Goal: Task Accomplishment & Management: Manage account settings

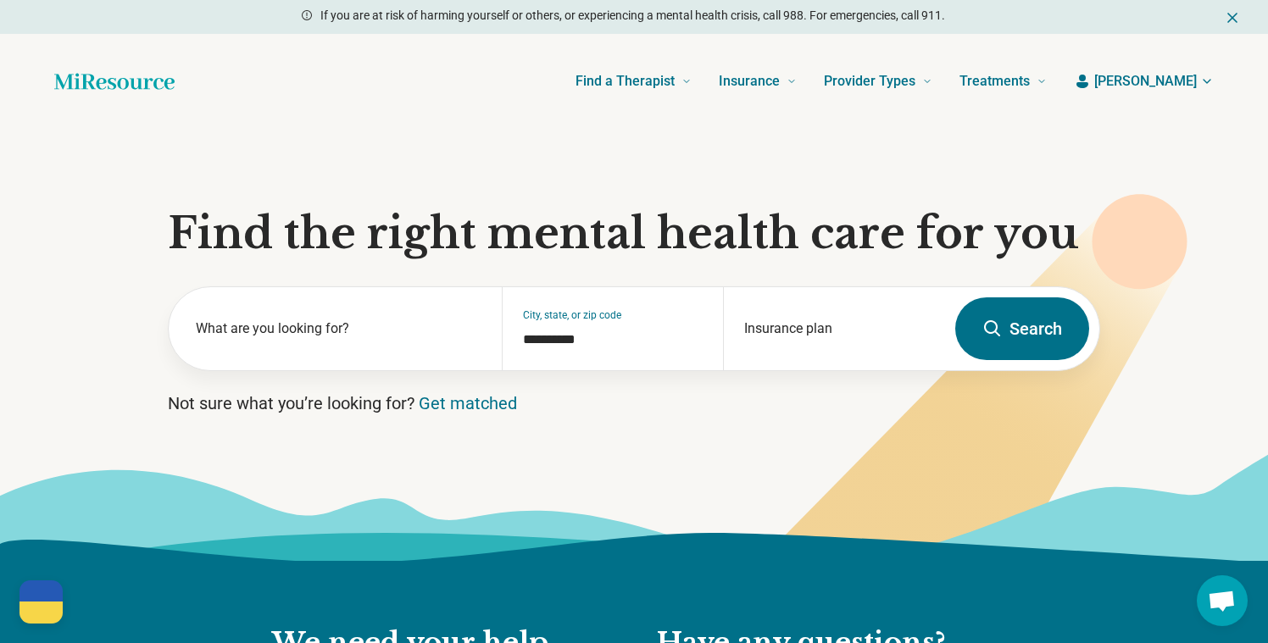
click at [1179, 84] on span "[PERSON_NAME]" at bounding box center [1146, 81] width 103 height 20
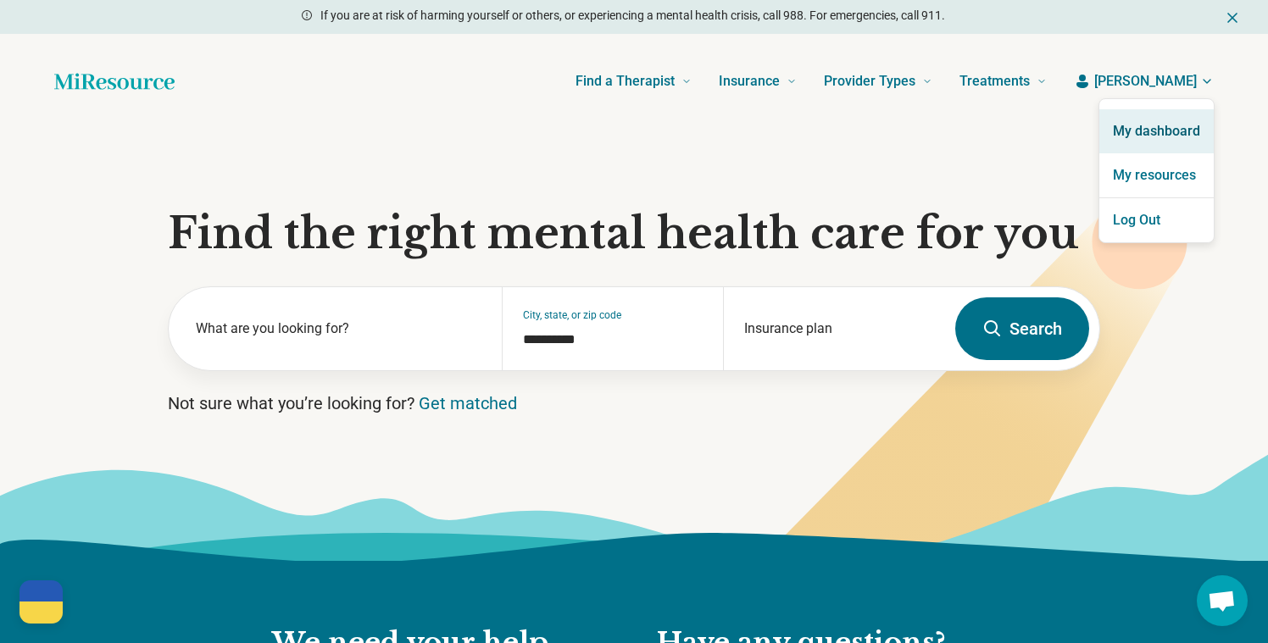
click at [1145, 116] on link "My dashboard" at bounding box center [1157, 131] width 114 height 44
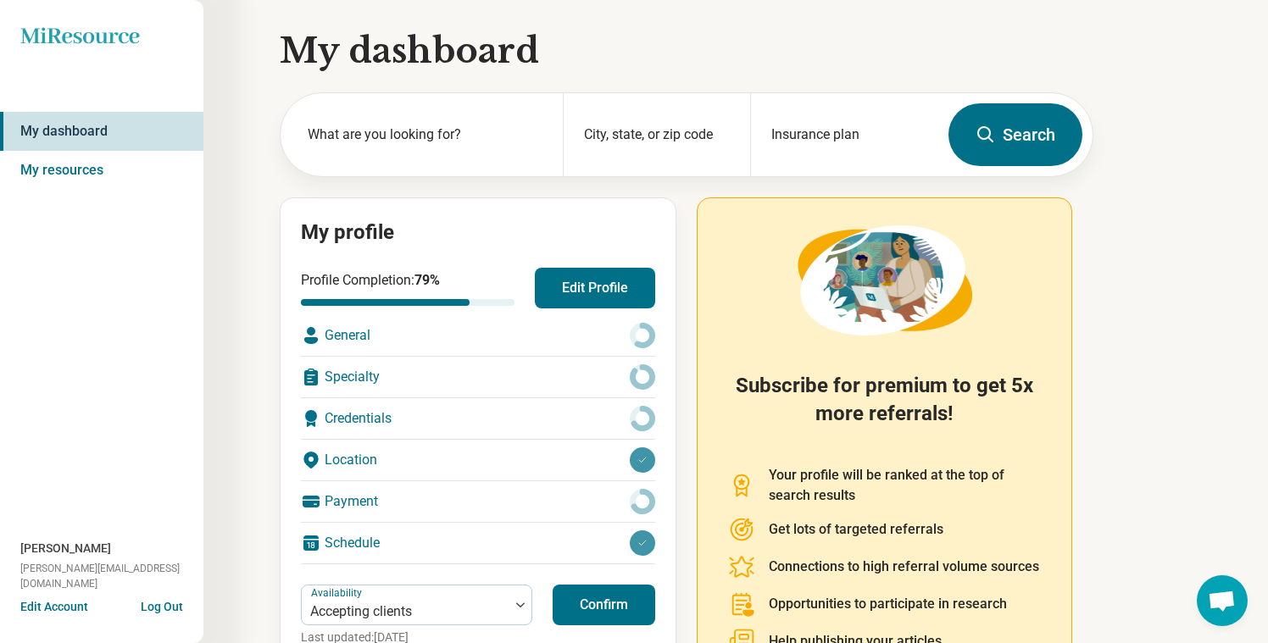
click at [554, 292] on button "Edit Profile" at bounding box center [595, 288] width 120 height 41
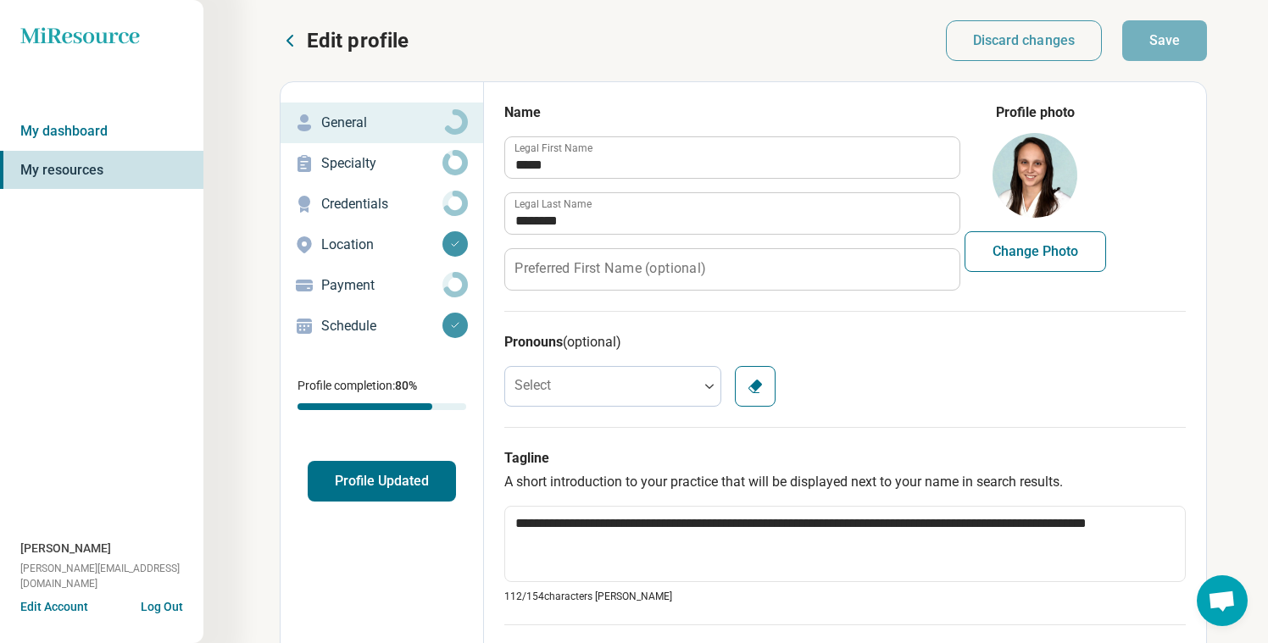
click at [373, 328] on p "Schedule" at bounding box center [381, 326] width 121 height 20
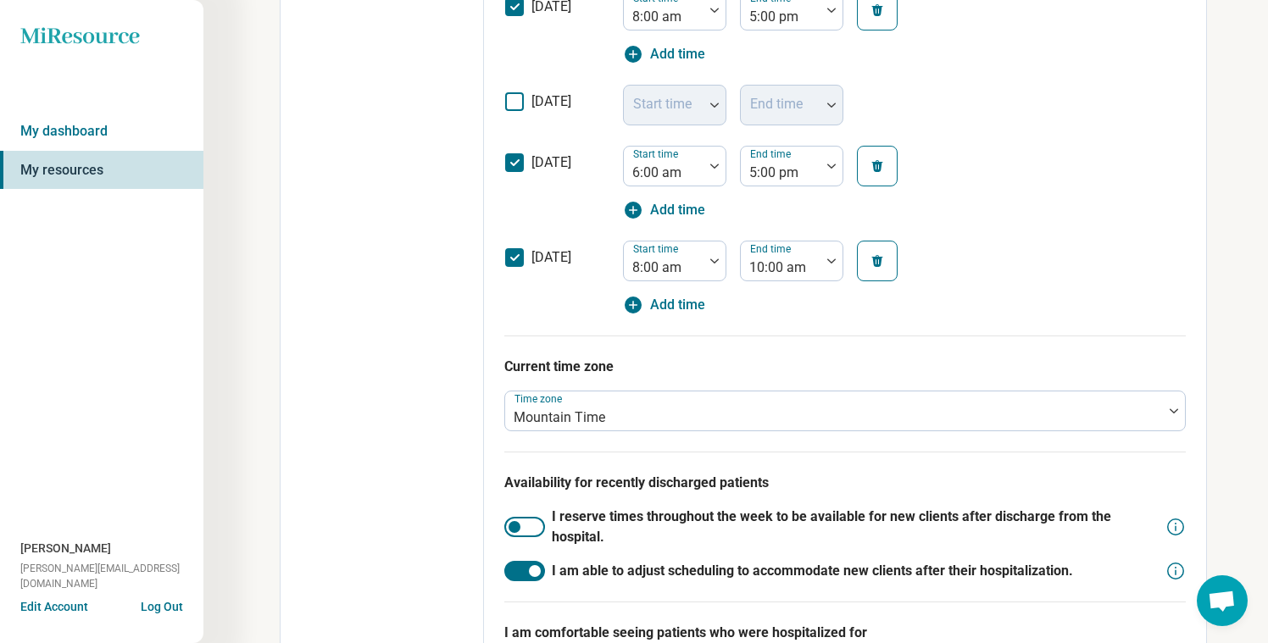
scroll to position [749, 0]
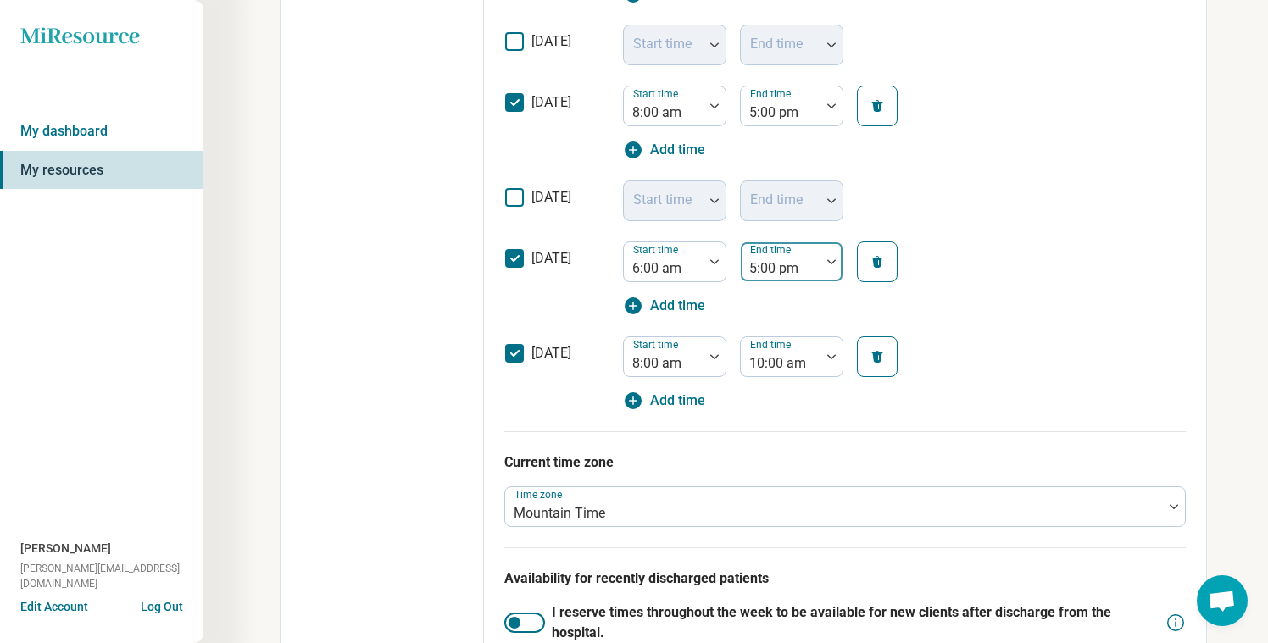
click at [812, 276] on div at bounding box center [781, 269] width 66 height 24
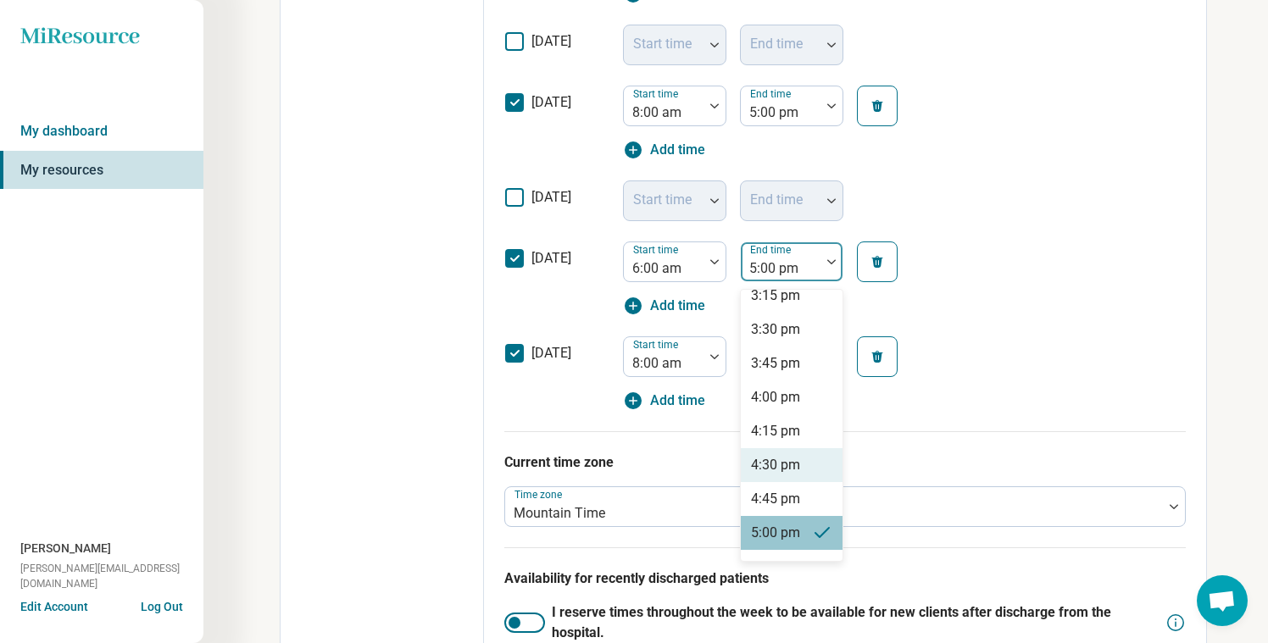
click at [770, 465] on div "4:30 pm" at bounding box center [775, 465] width 49 height 20
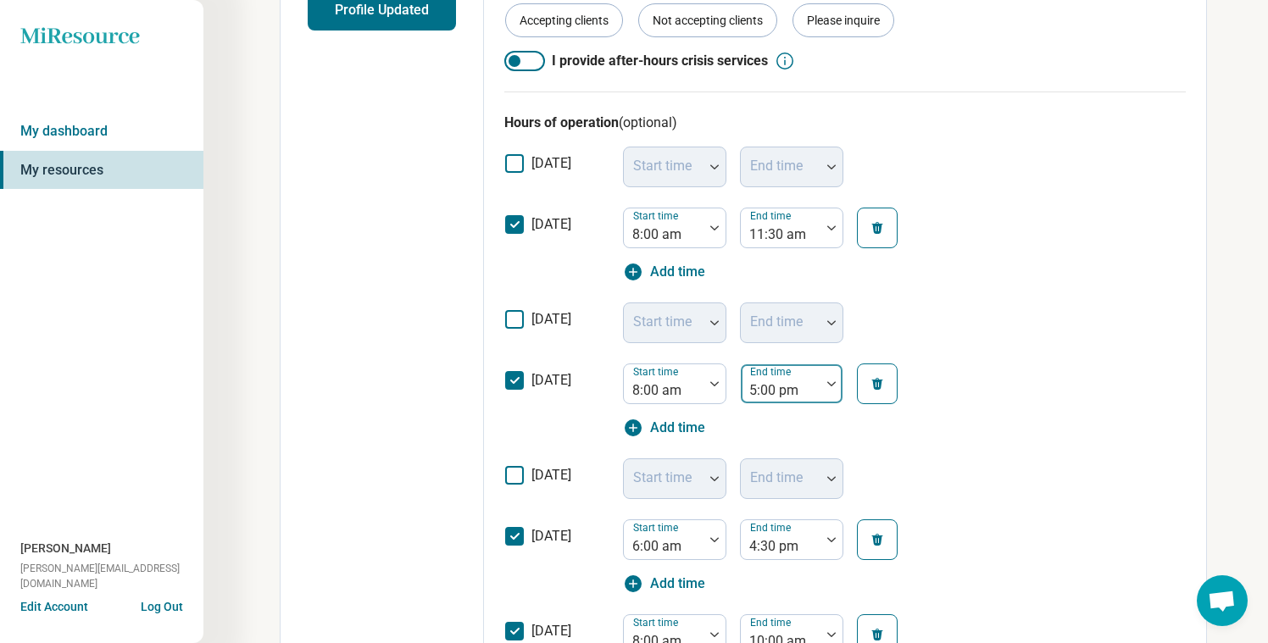
scroll to position [468, 0]
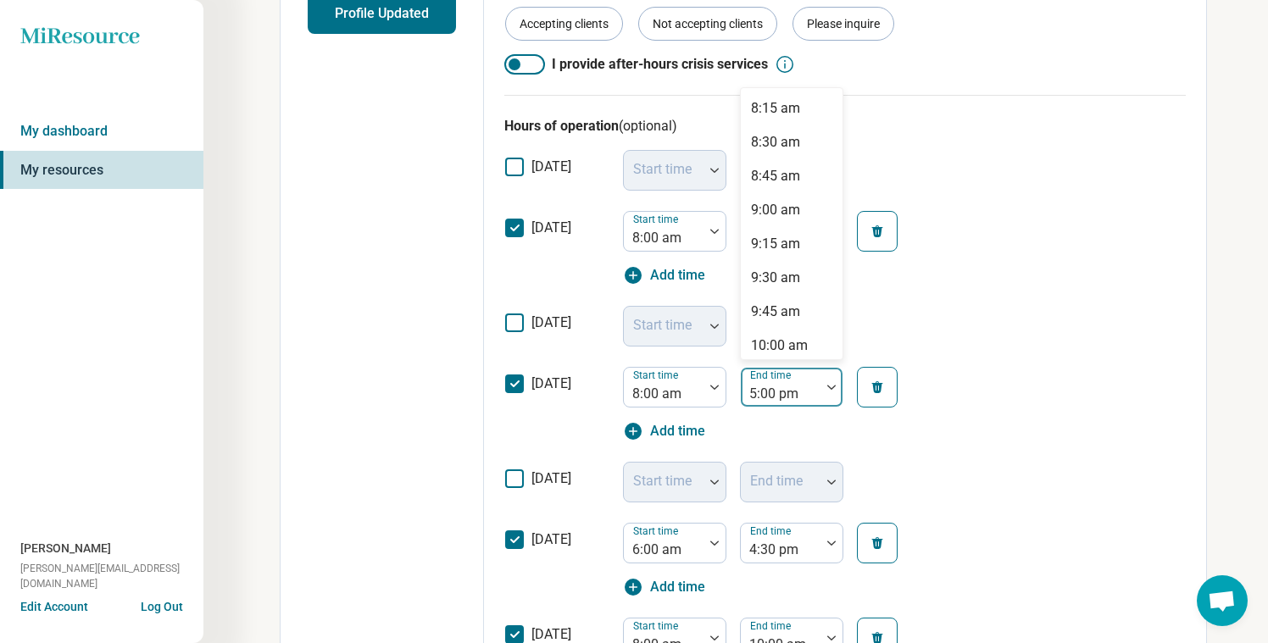
click at [794, 392] on div at bounding box center [781, 394] width 66 height 24
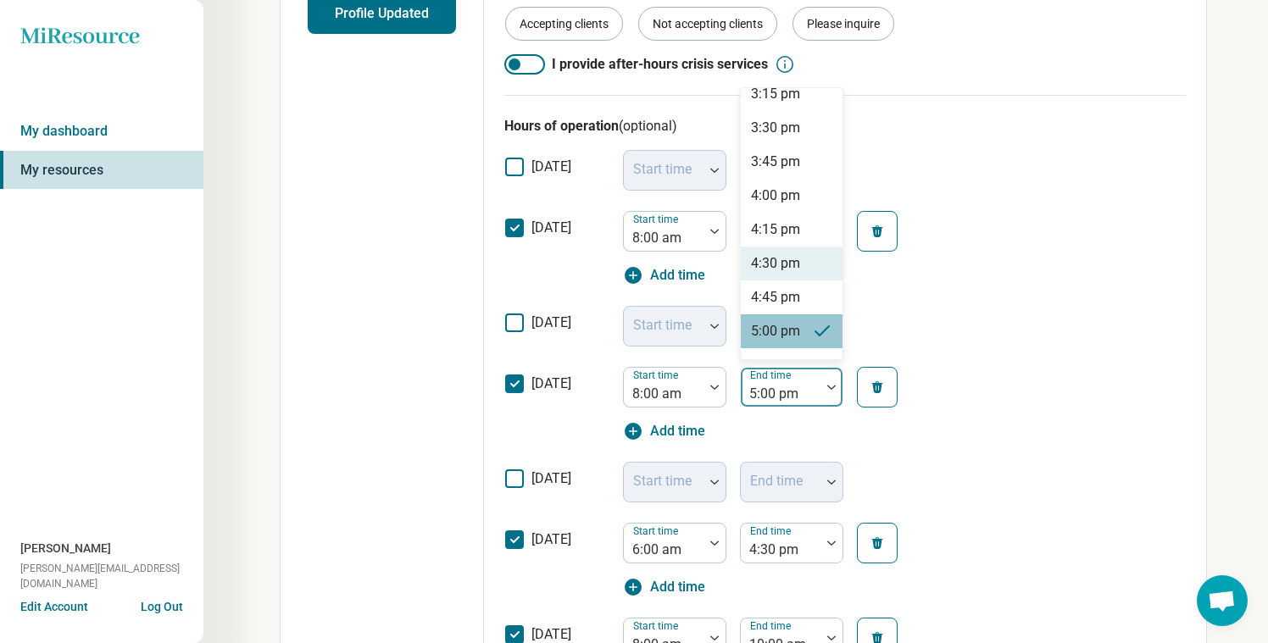
click at [795, 255] on div "4:30 pm" at bounding box center [775, 263] width 49 height 20
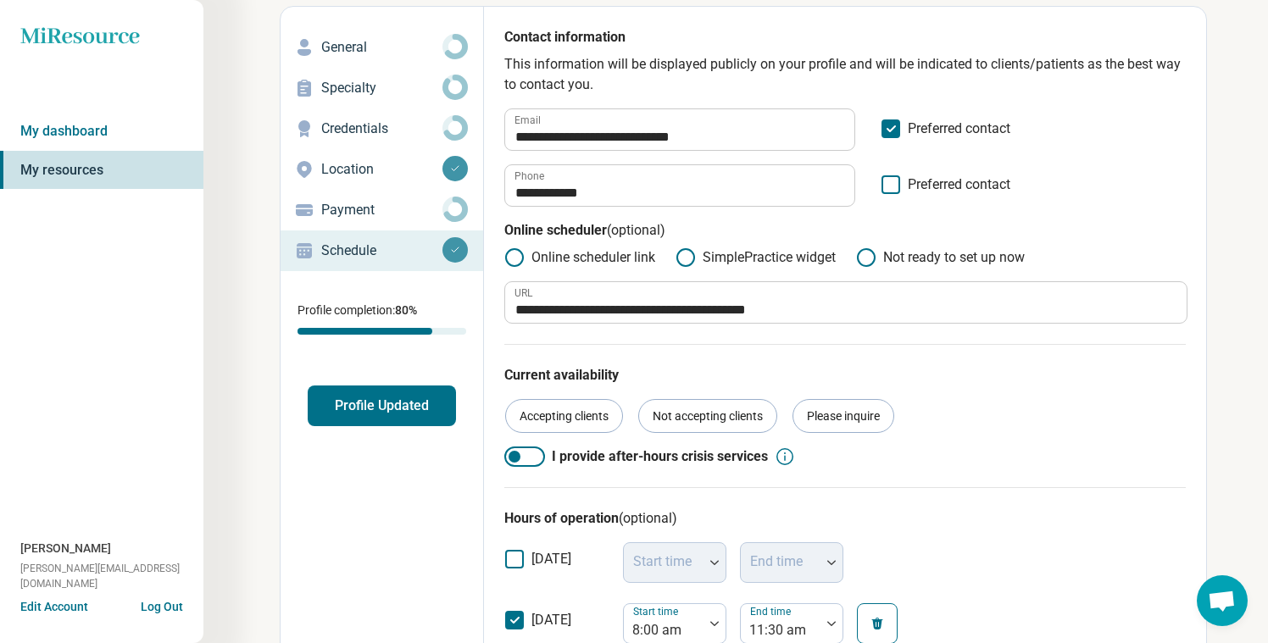
scroll to position [0, 0]
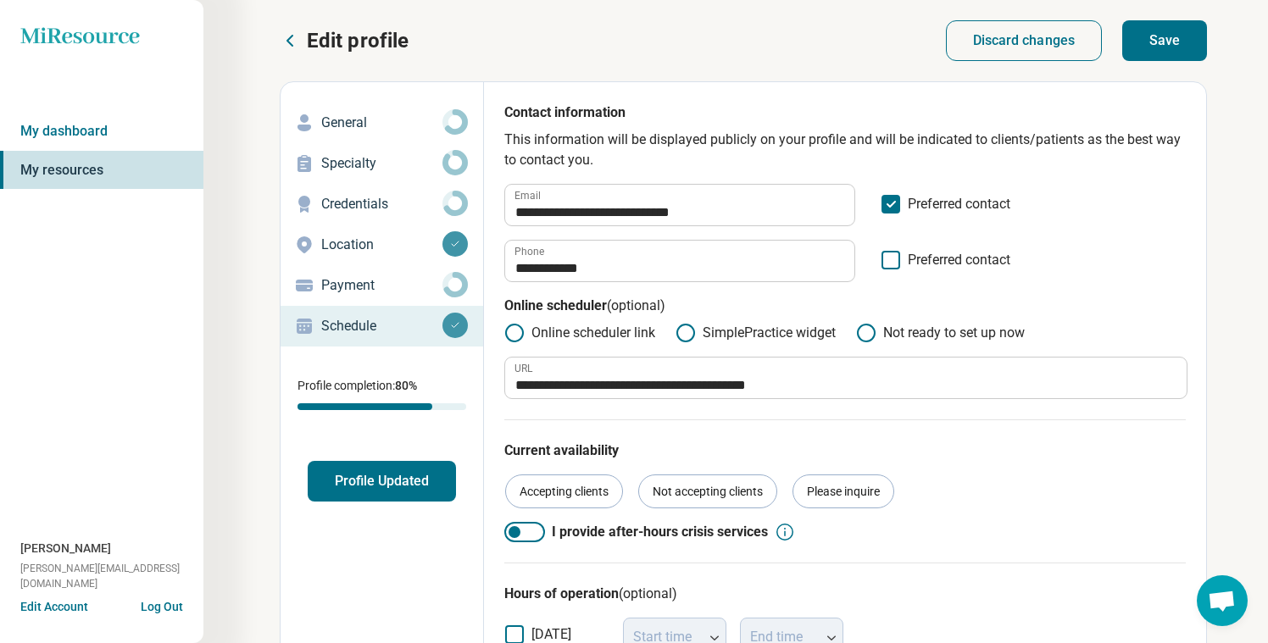
click at [1155, 55] on button "Save" at bounding box center [1165, 40] width 85 height 41
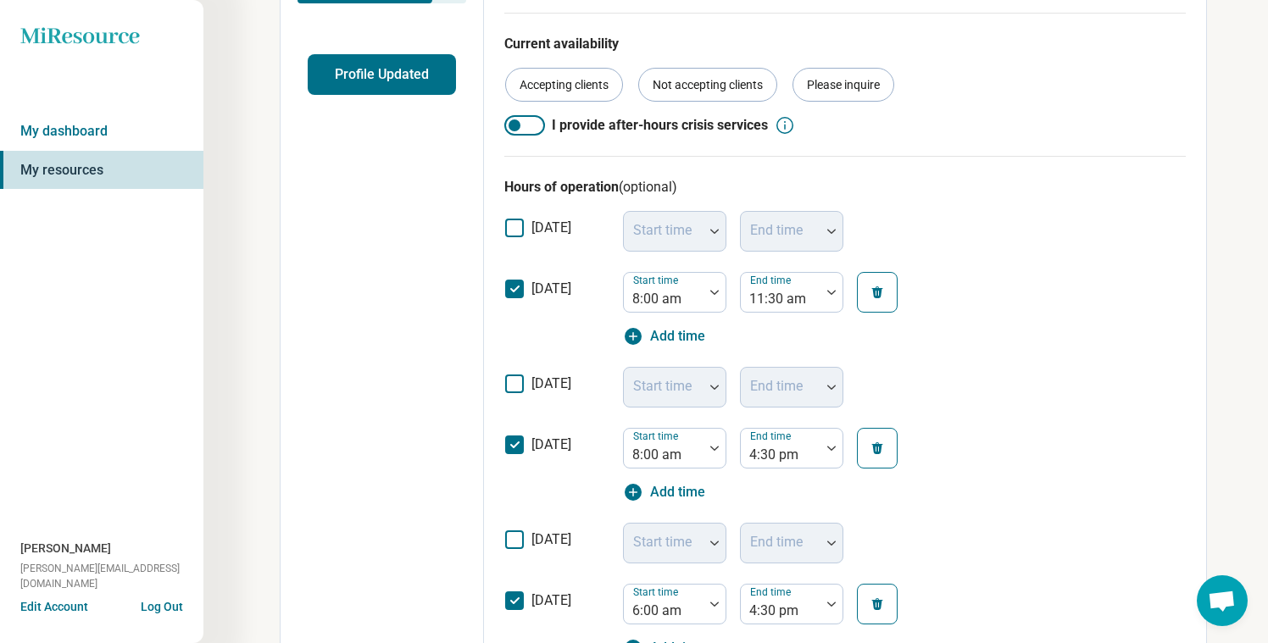
scroll to position [270, 0]
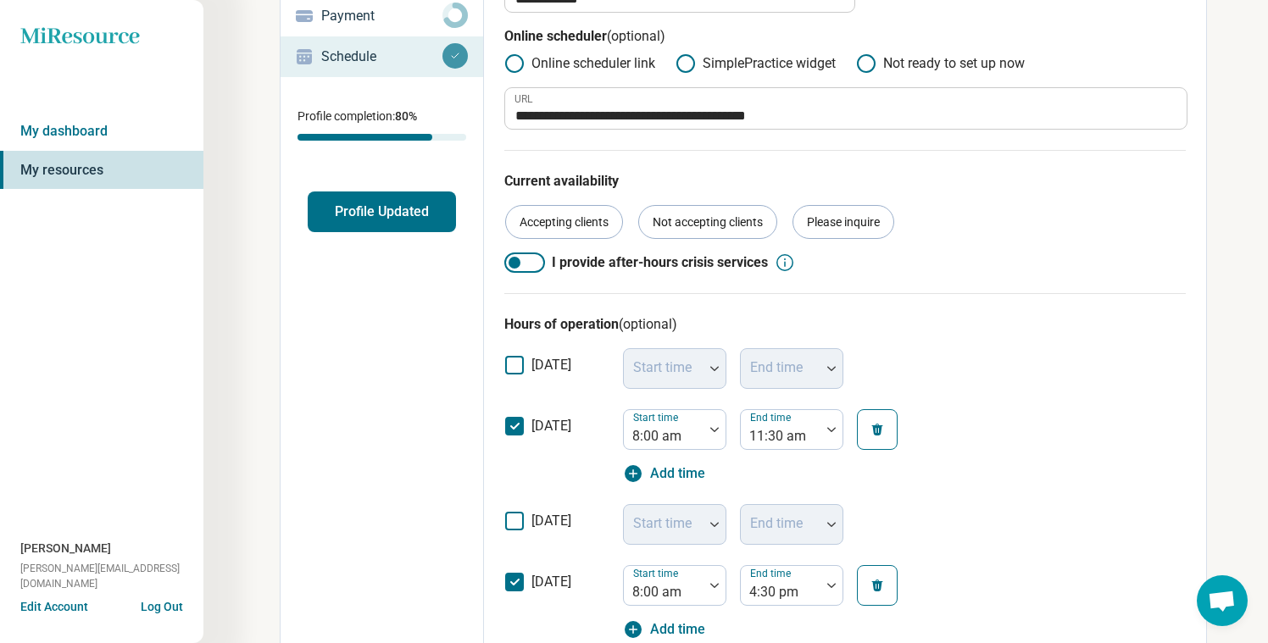
click at [410, 213] on button "Profile Updated" at bounding box center [382, 212] width 148 height 41
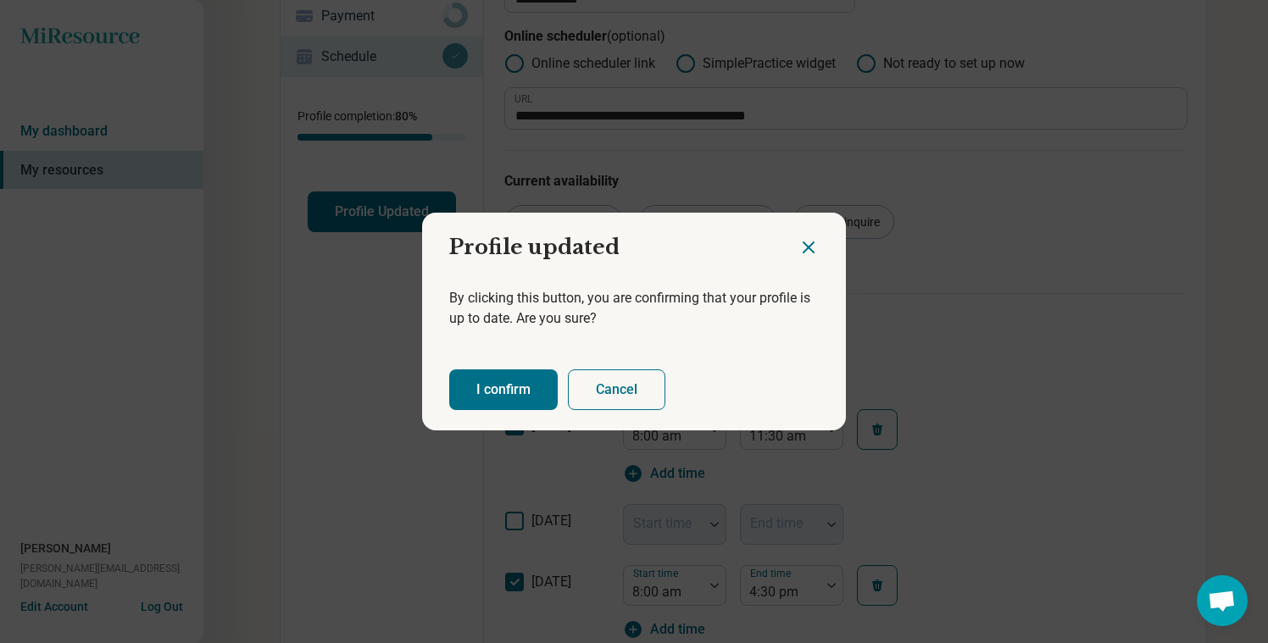
click at [499, 371] on button "I confirm" at bounding box center [503, 390] width 109 height 41
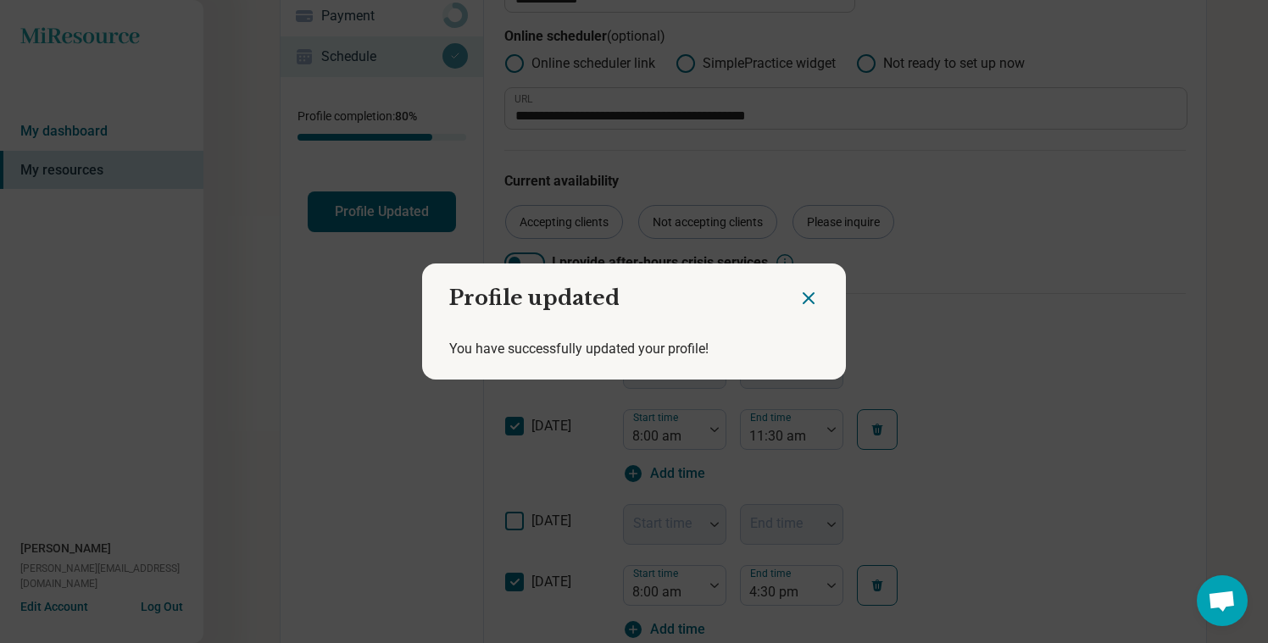
click at [816, 301] on icon "Close dialog" at bounding box center [809, 298] width 20 height 20
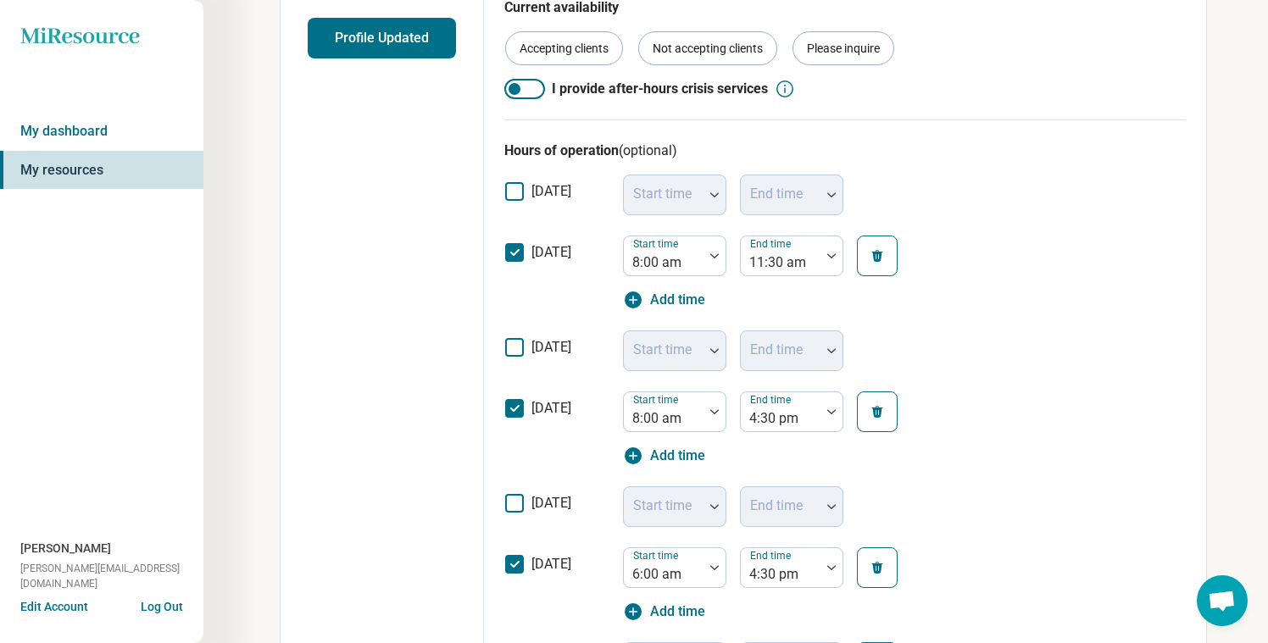
scroll to position [446, 0]
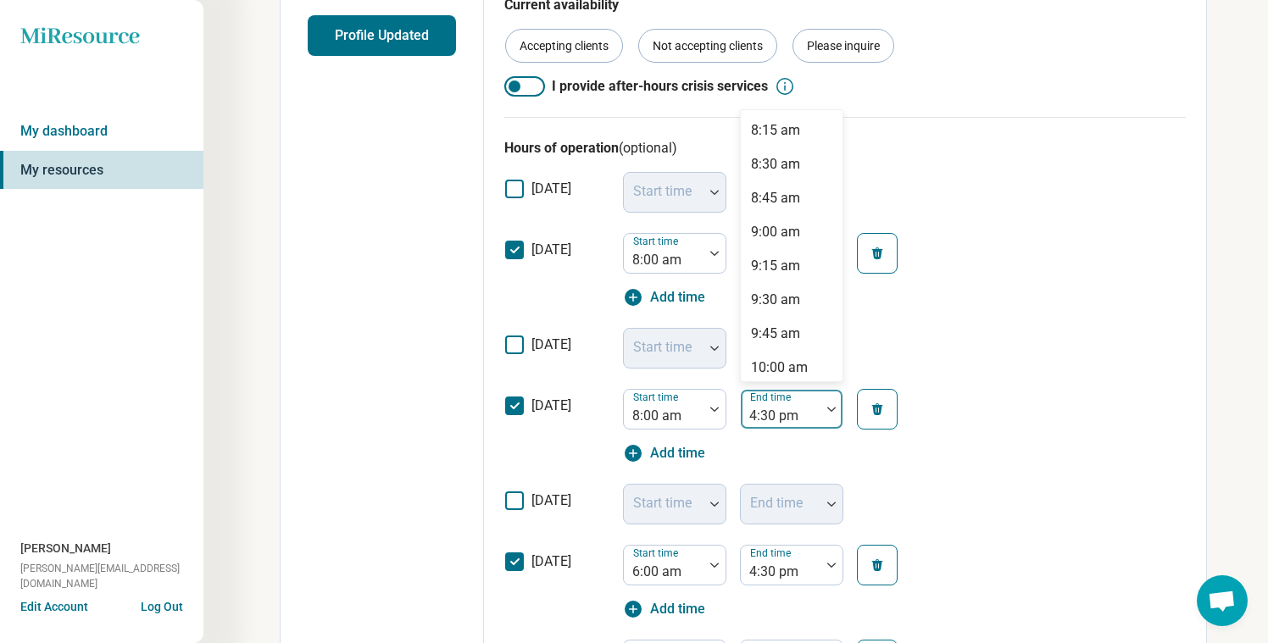
click at [792, 409] on div at bounding box center [781, 416] width 66 height 24
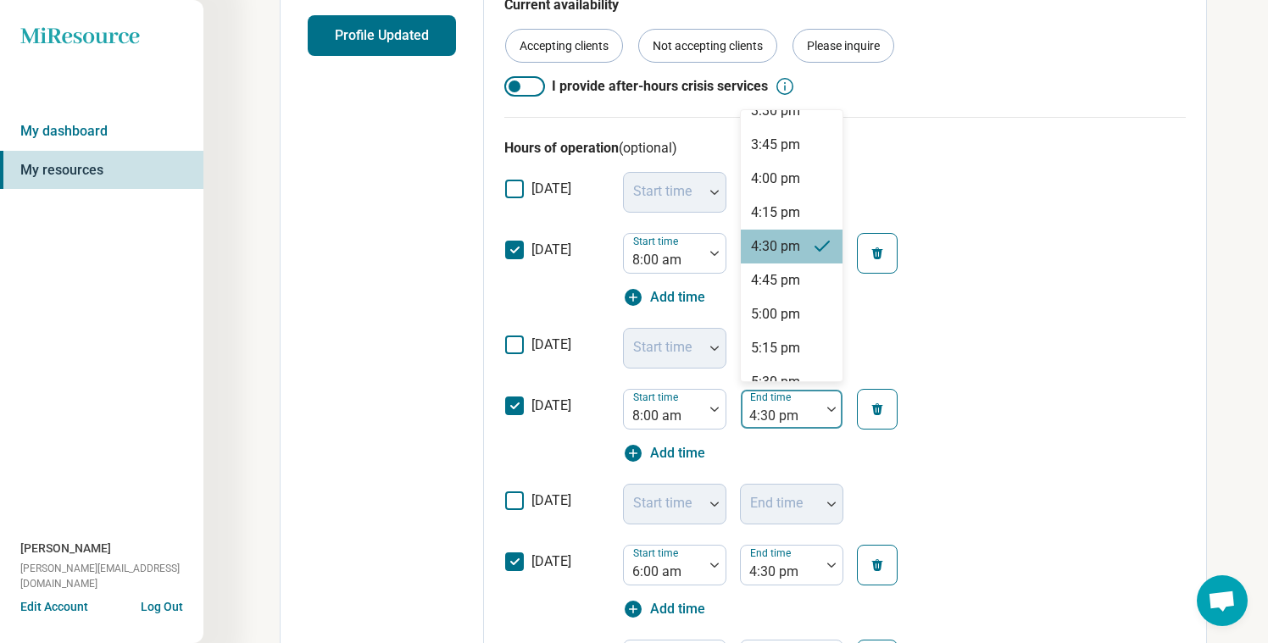
scroll to position [1004, 0]
click at [788, 306] on div "5:00 pm" at bounding box center [775, 314] width 49 height 20
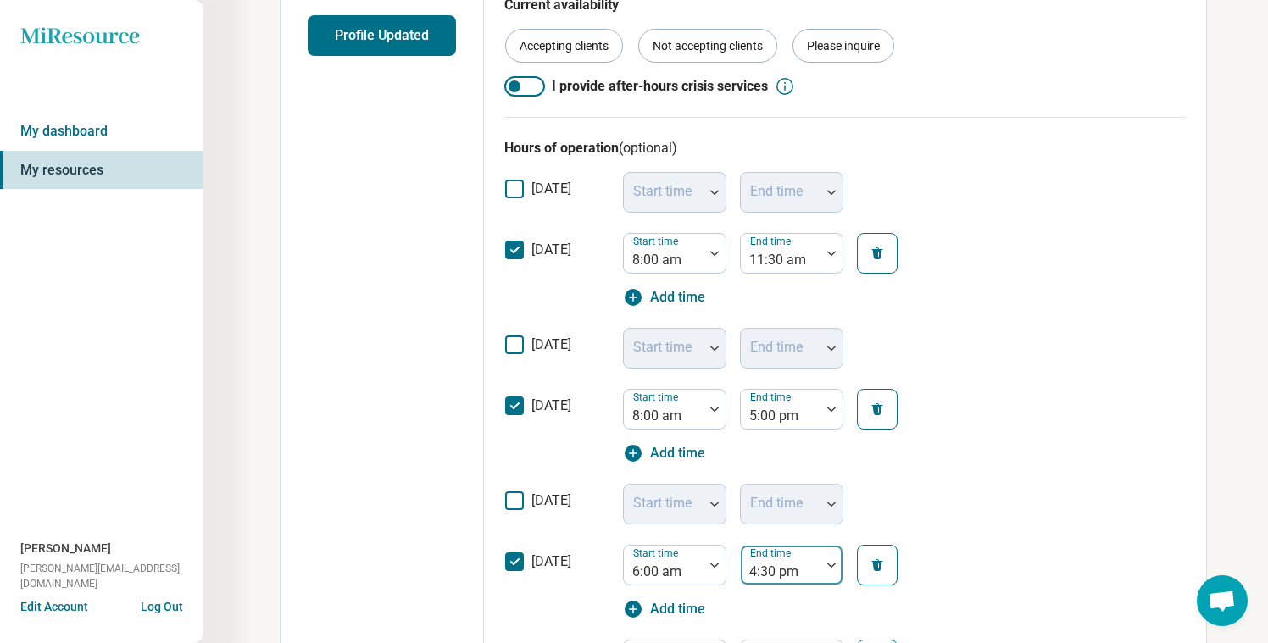
click at [791, 567] on div at bounding box center [781, 572] width 66 height 24
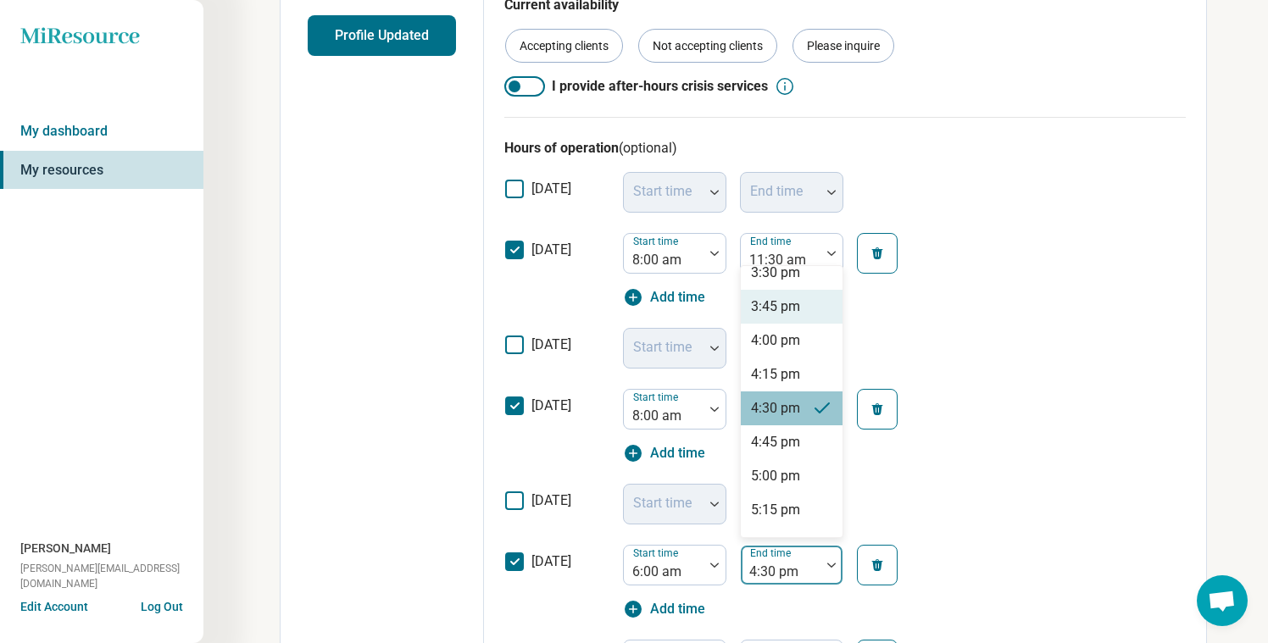
scroll to position [1271, 0]
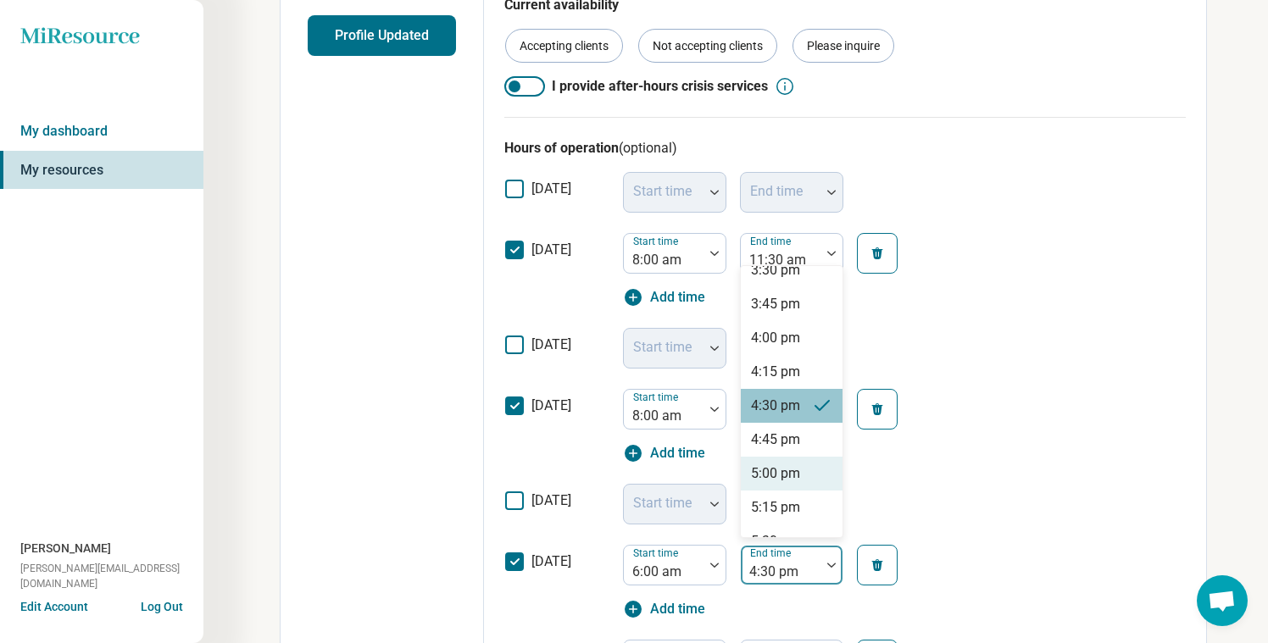
click at [788, 460] on div "5:00 pm" at bounding box center [792, 474] width 102 height 34
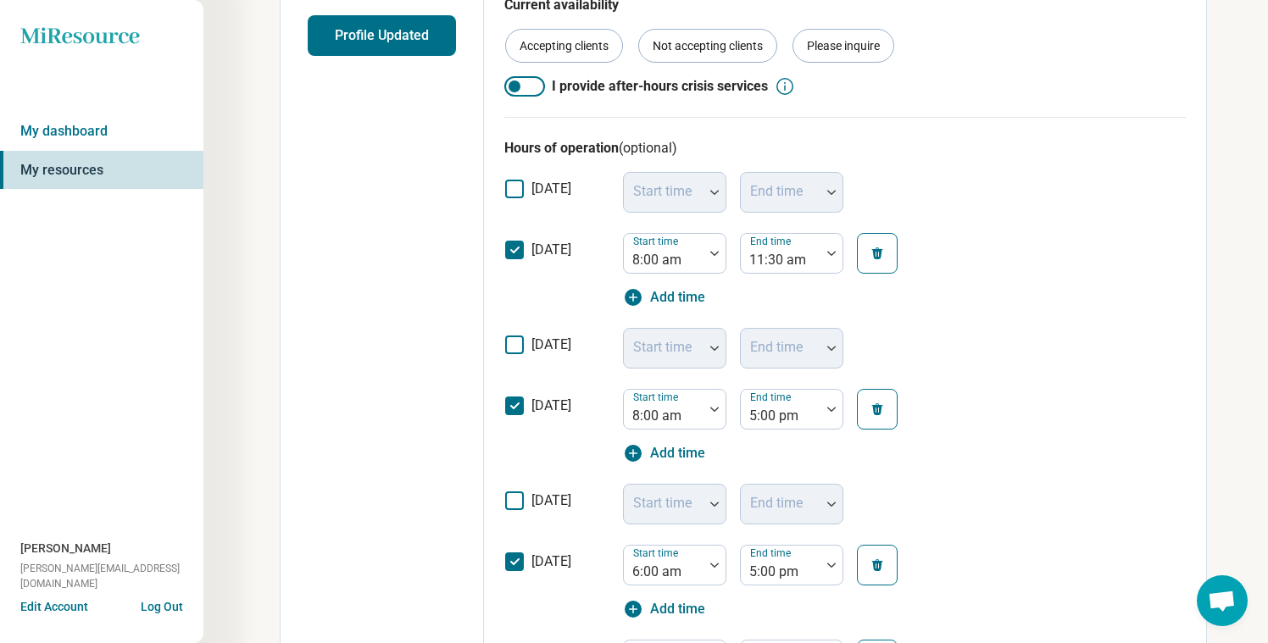
scroll to position [0, 0]
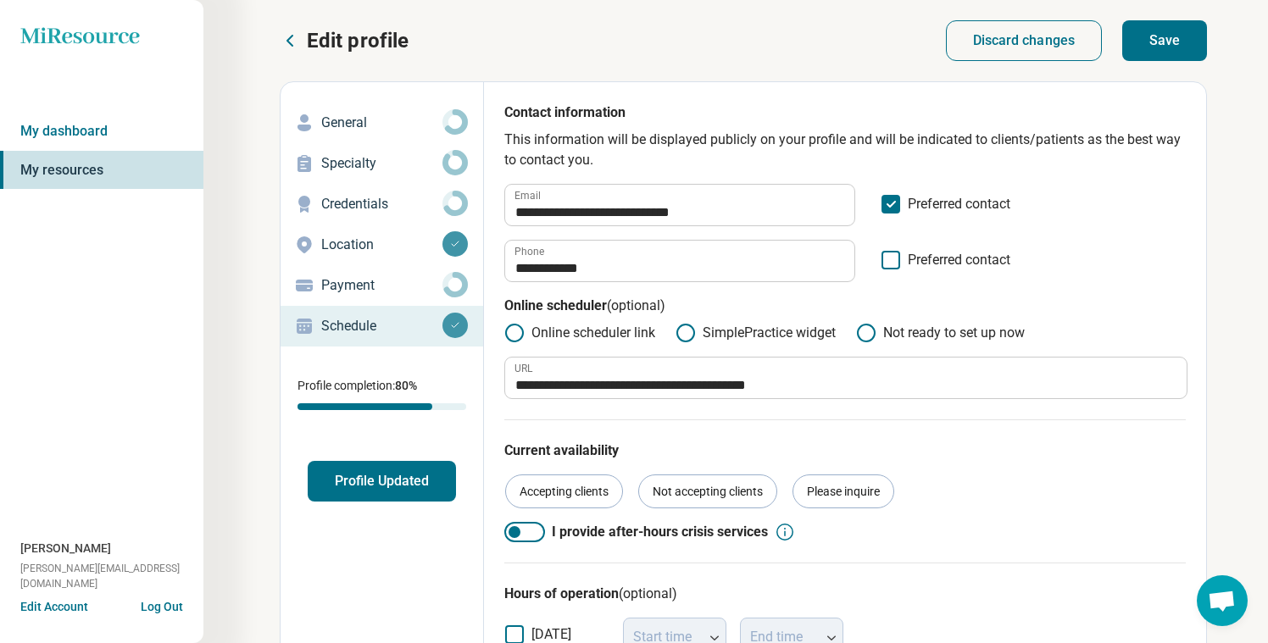
click at [1147, 54] on button "Save" at bounding box center [1165, 40] width 85 height 41
click at [393, 492] on button "Profile Updated" at bounding box center [382, 481] width 148 height 41
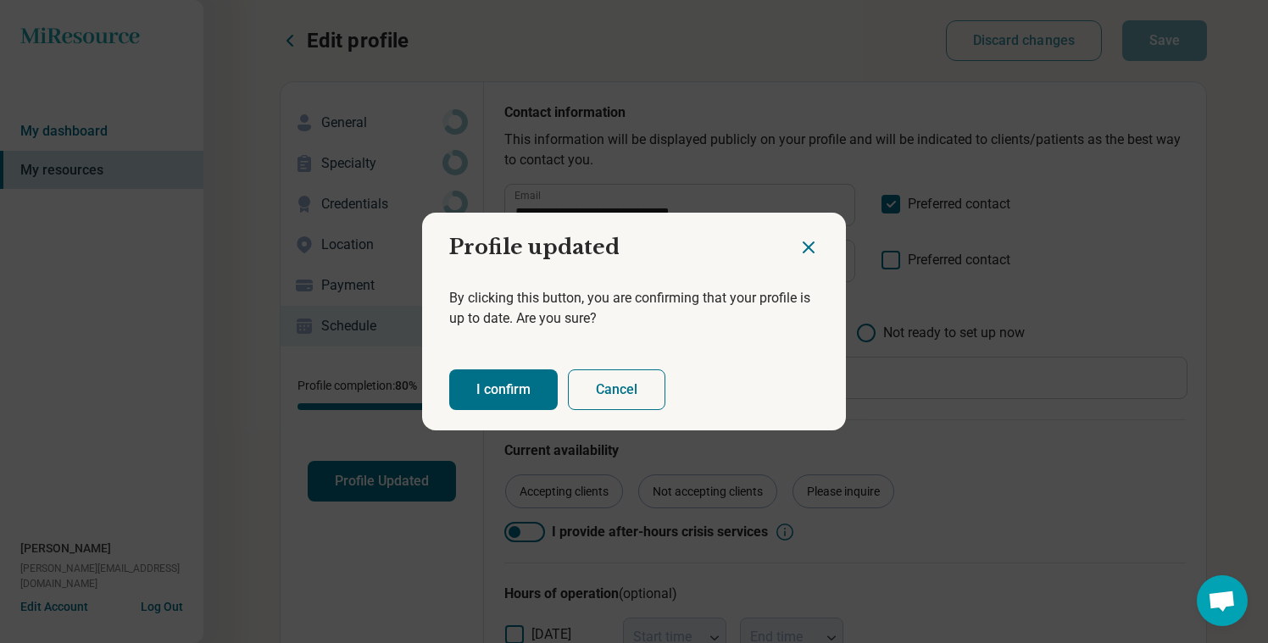
click at [500, 391] on button "I confirm" at bounding box center [503, 390] width 109 height 41
